Goal: Information Seeking & Learning: Learn about a topic

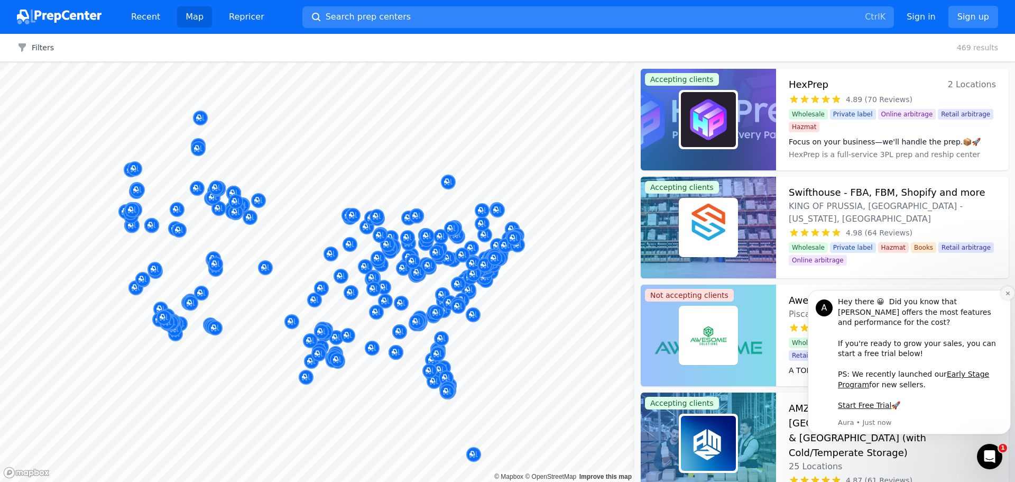
click at [1002, 300] on button "Dismiss notification" at bounding box center [1008, 293] width 14 height 14
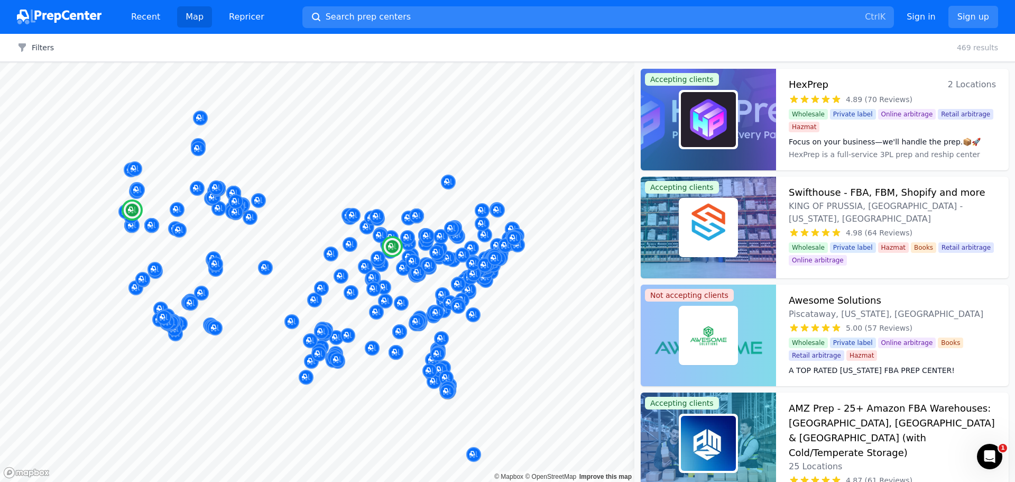
click at [966, 88] on span "2 Locations" at bounding box center [972, 84] width 48 height 15
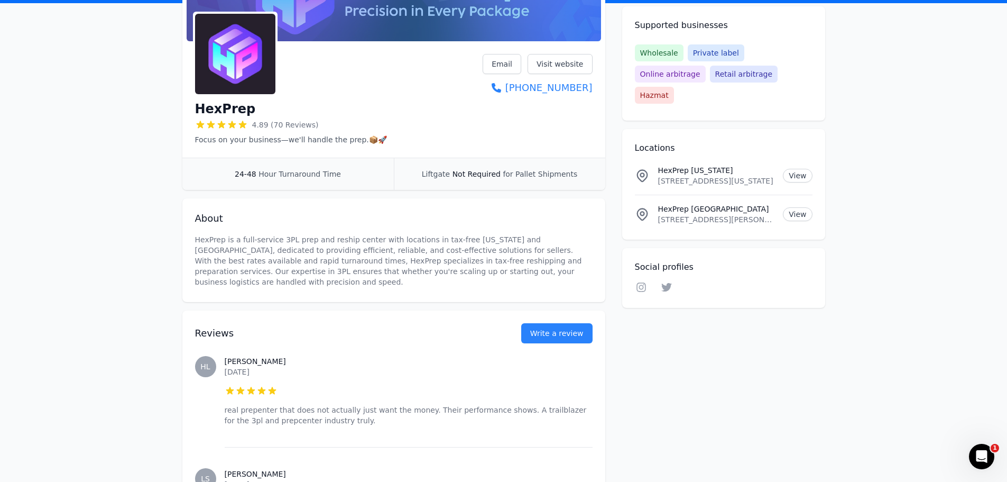
scroll to position [141, 0]
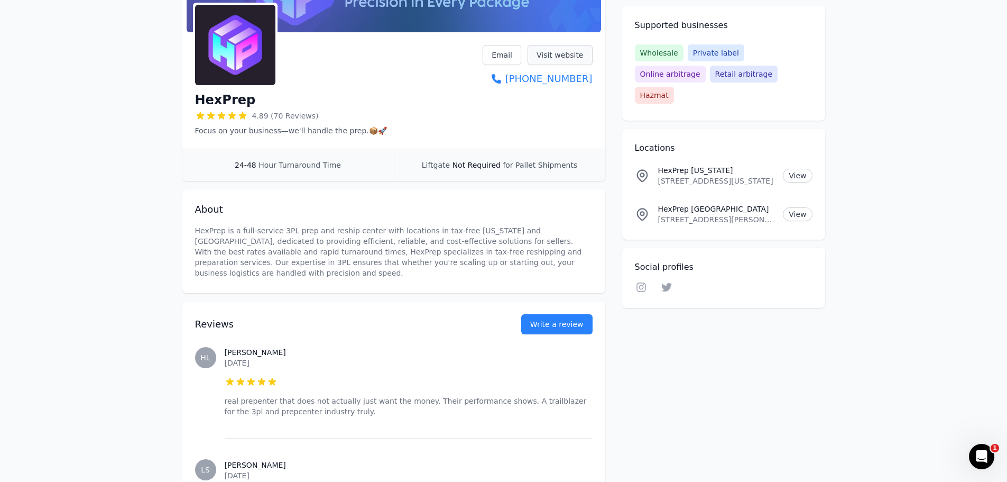
click at [574, 52] on link "Visit website" at bounding box center [560, 55] width 65 height 20
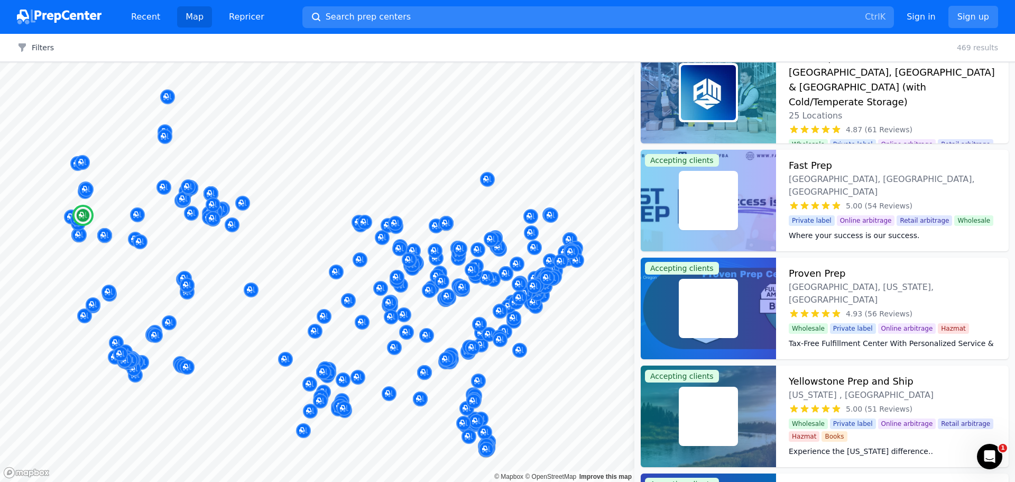
scroll to position [370, 0]
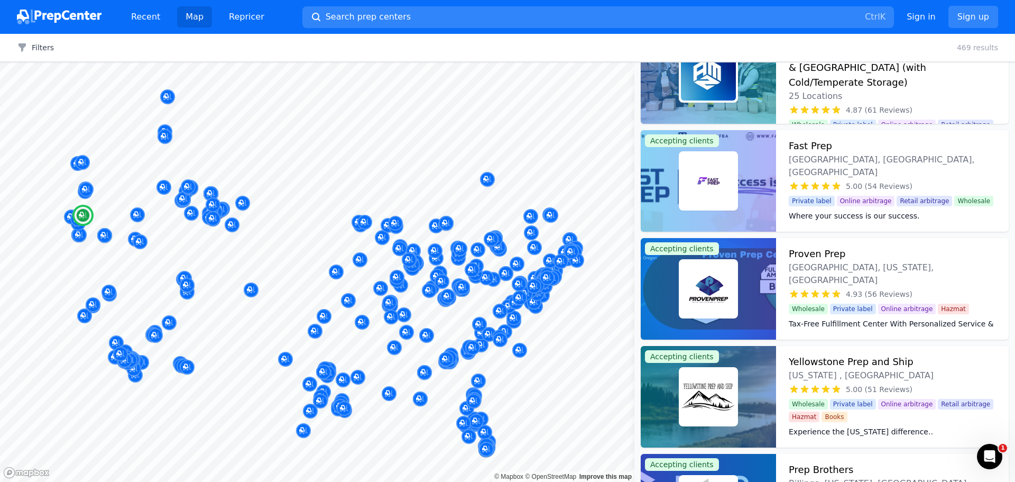
click at [823, 342] on dd "Located in a 17,000 sq ft tax-free facility in [US_STATE], Proven Prep Center h…" at bounding box center [892, 352] width 207 height 21
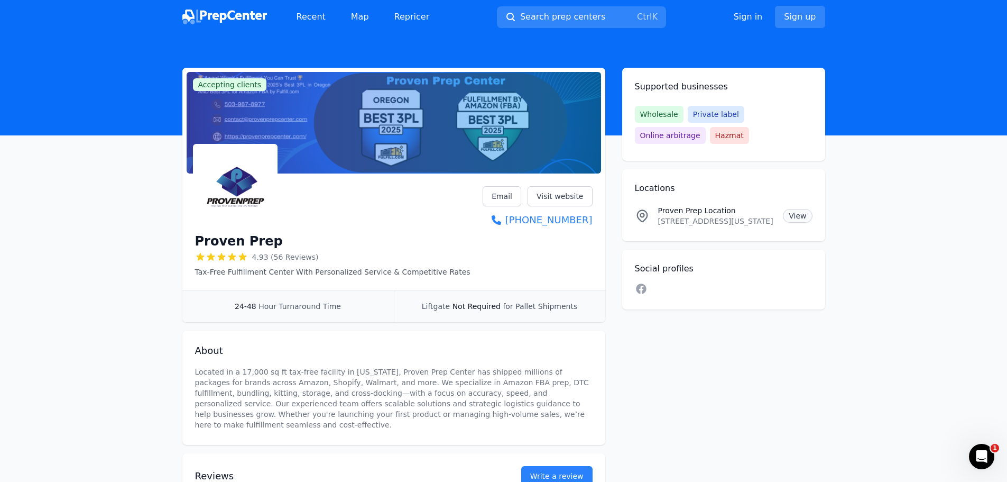
click at [791, 216] on link "View" at bounding box center [797, 216] width 29 height 14
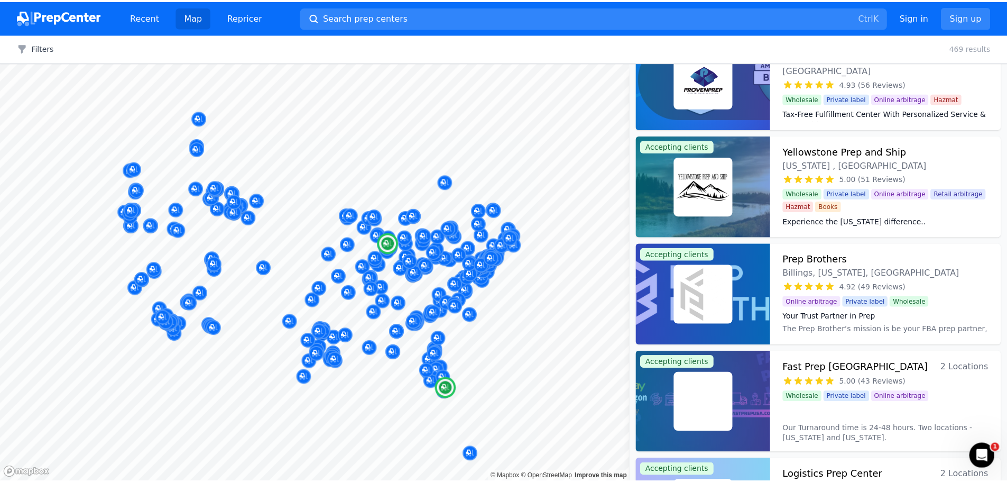
scroll to position [617, 0]
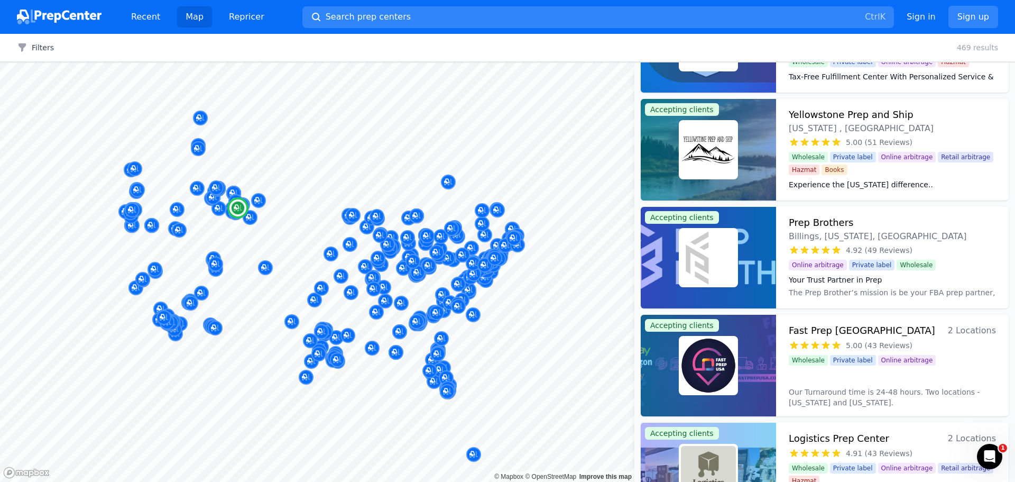
click at [741, 274] on div at bounding box center [708, 257] width 135 height 101
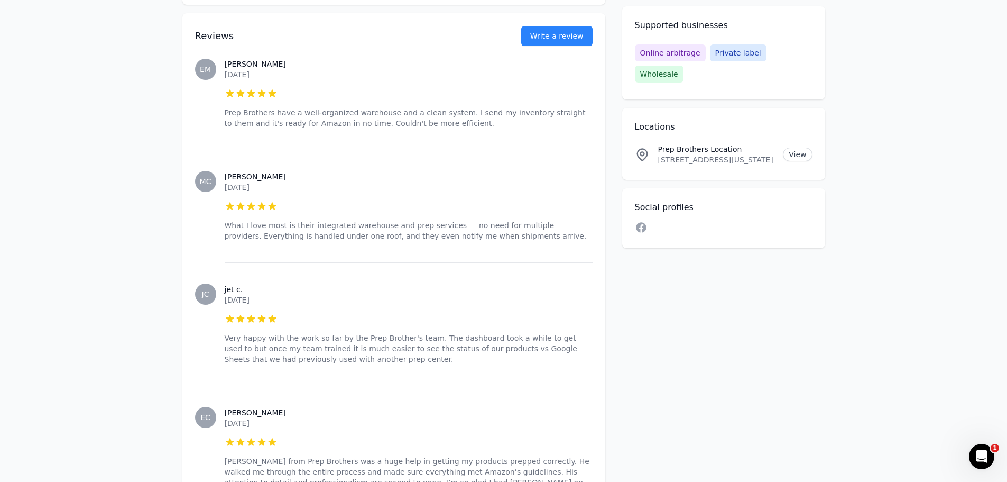
scroll to position [405, 0]
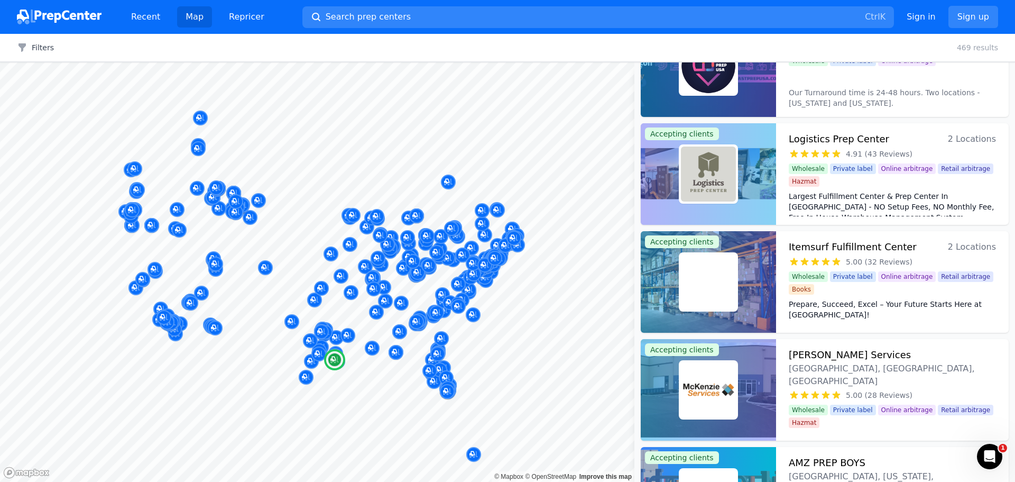
scroll to position [934, 0]
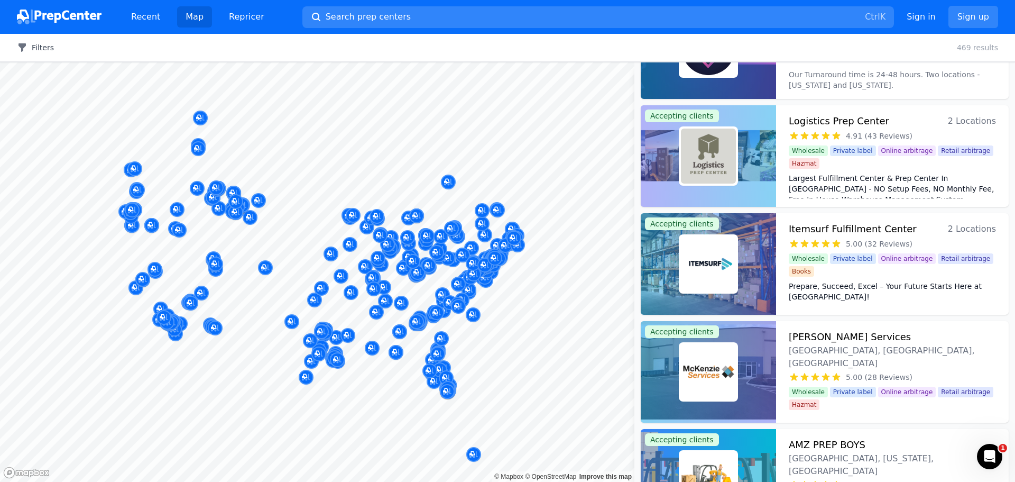
click at [40, 49] on button "Filters" at bounding box center [35, 47] width 37 height 11
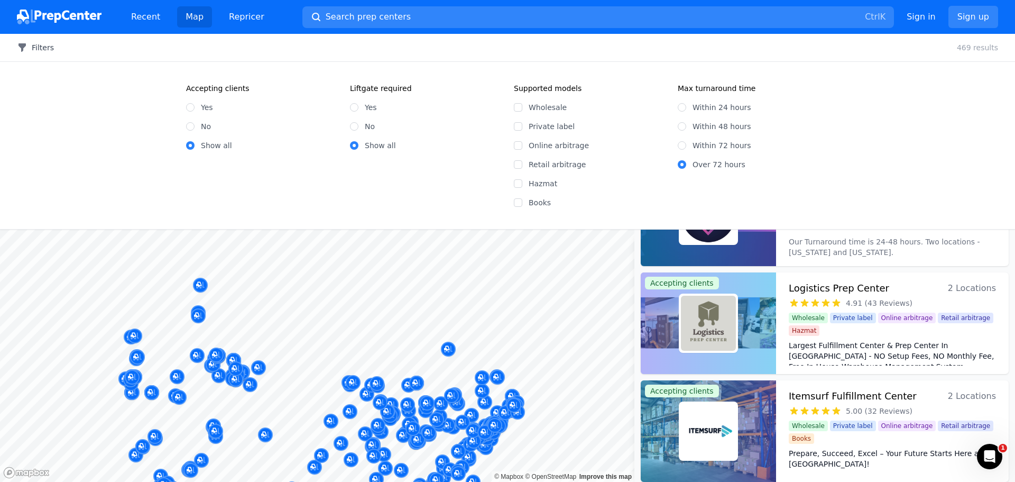
click at [36, 47] on button "Filters" at bounding box center [35, 47] width 37 height 11
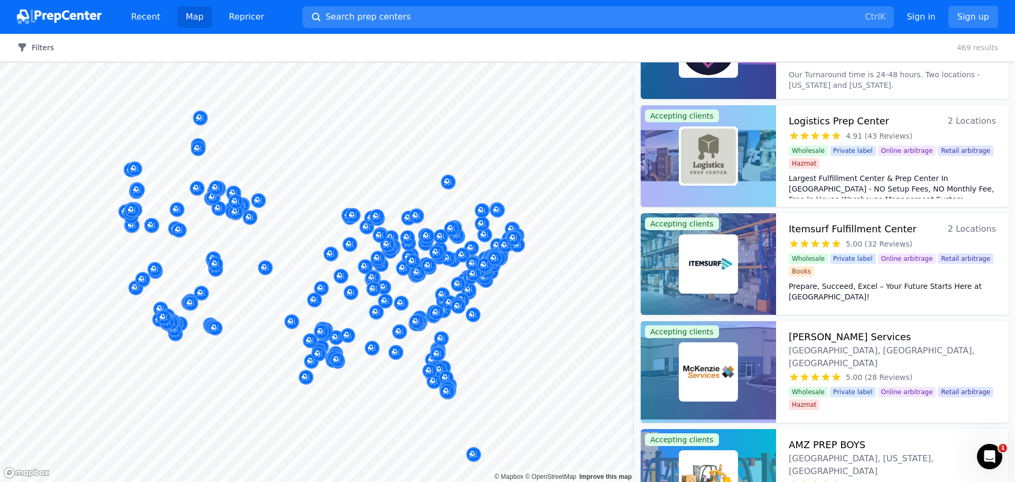
click at [36, 47] on button "Filters" at bounding box center [35, 47] width 37 height 11
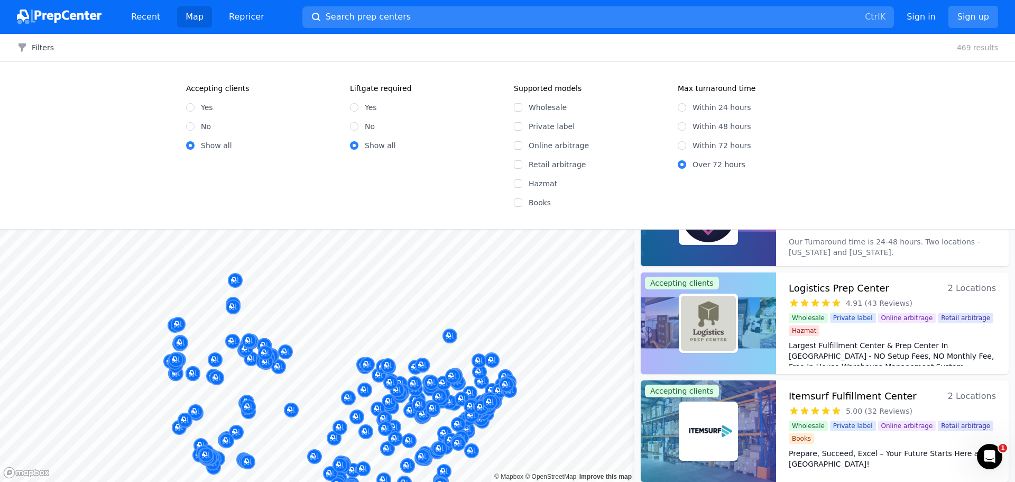
scroll to position [1040, 0]
